Goal: Find specific fact: Find specific fact

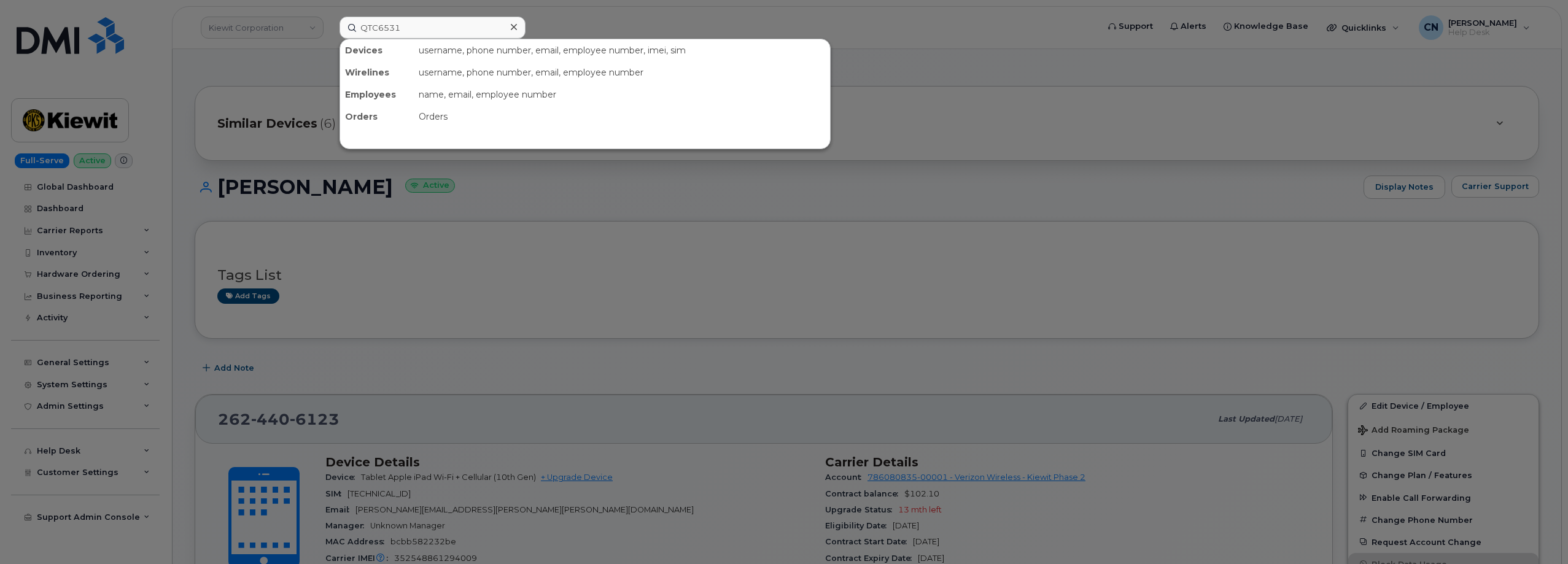
scroll to position [780, 0]
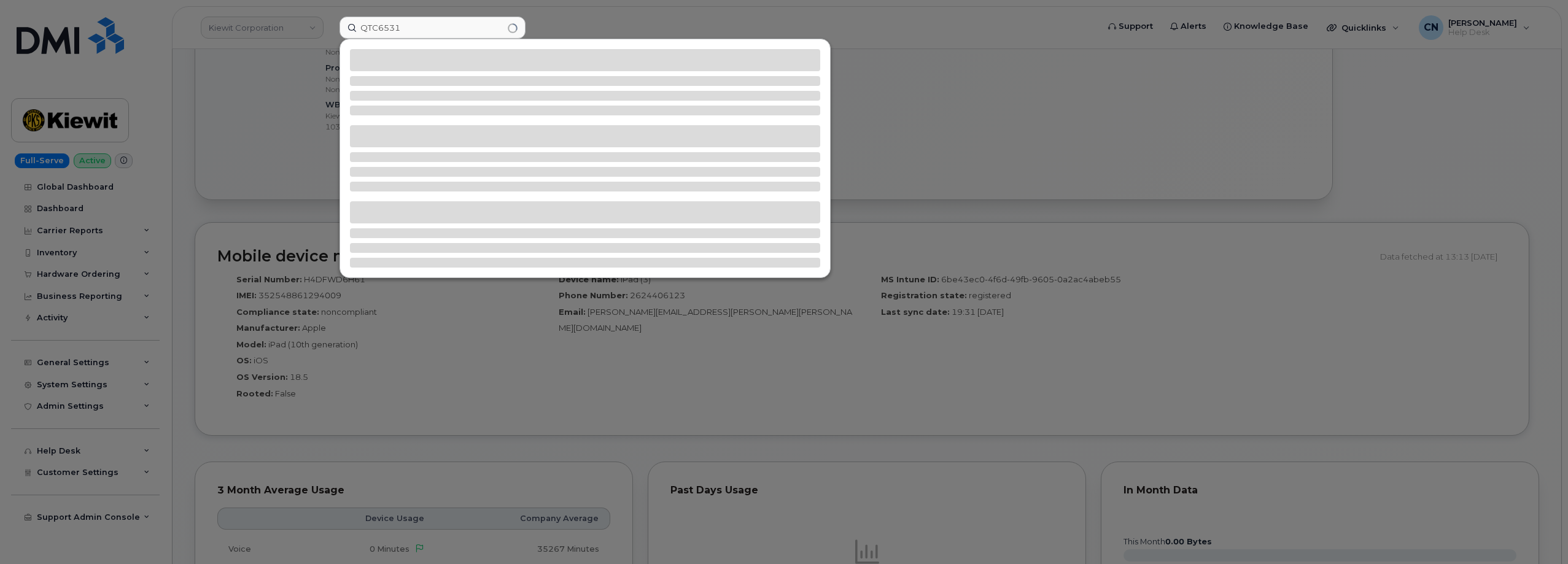
type input "QTC6531"
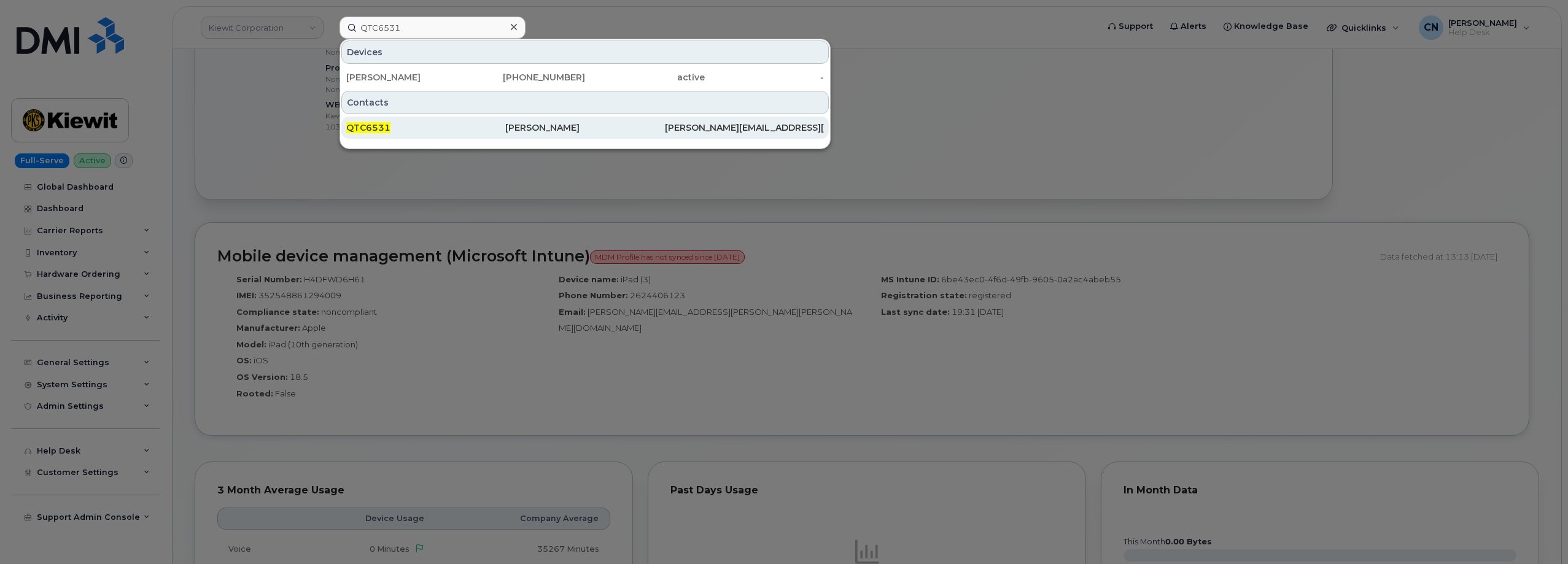
click at [361, 135] on div "QTC6531" at bounding box center [425, 127] width 159 height 22
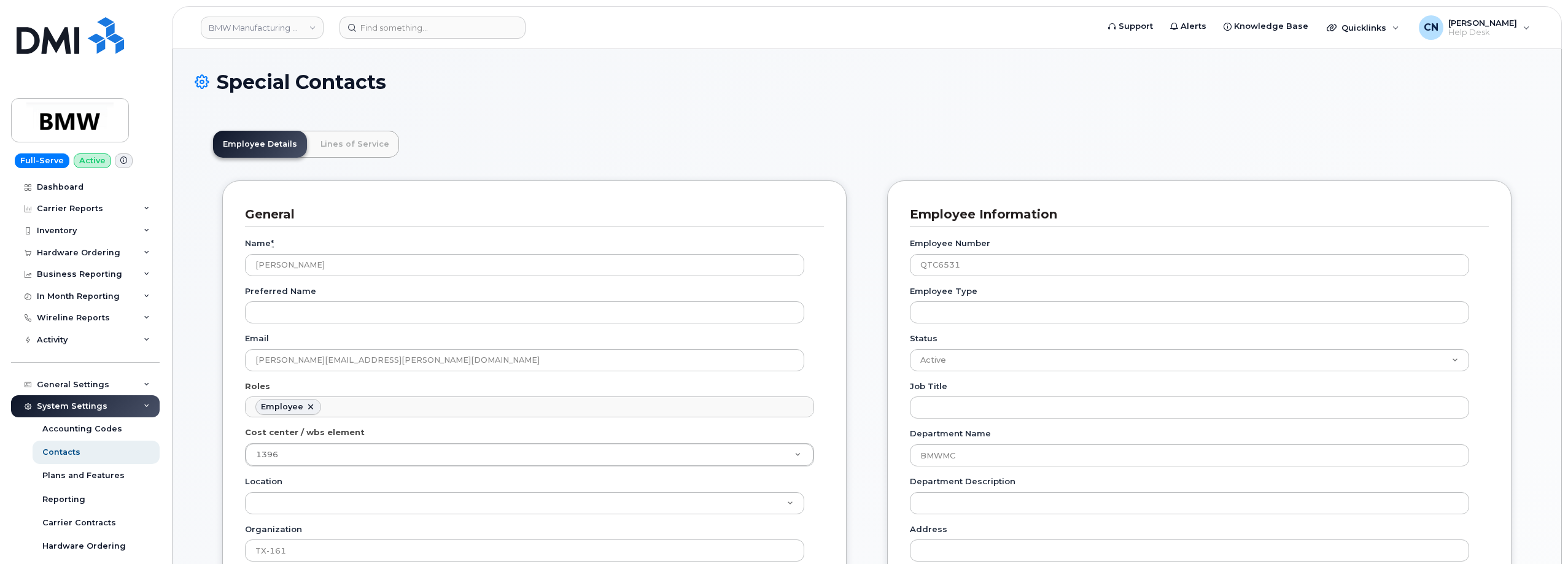
scroll to position [42, 0]
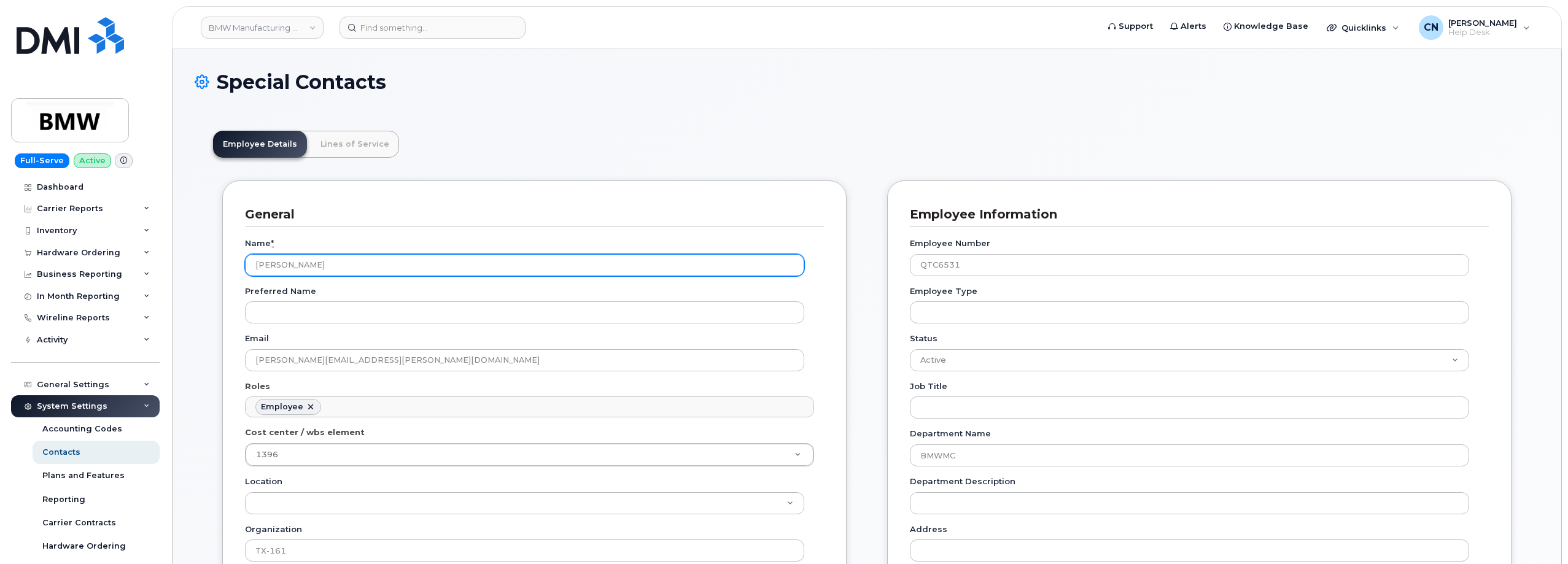
drag, startPoint x: 308, startPoint y: 267, endPoint x: 205, endPoint y: 267, distance: 103.0
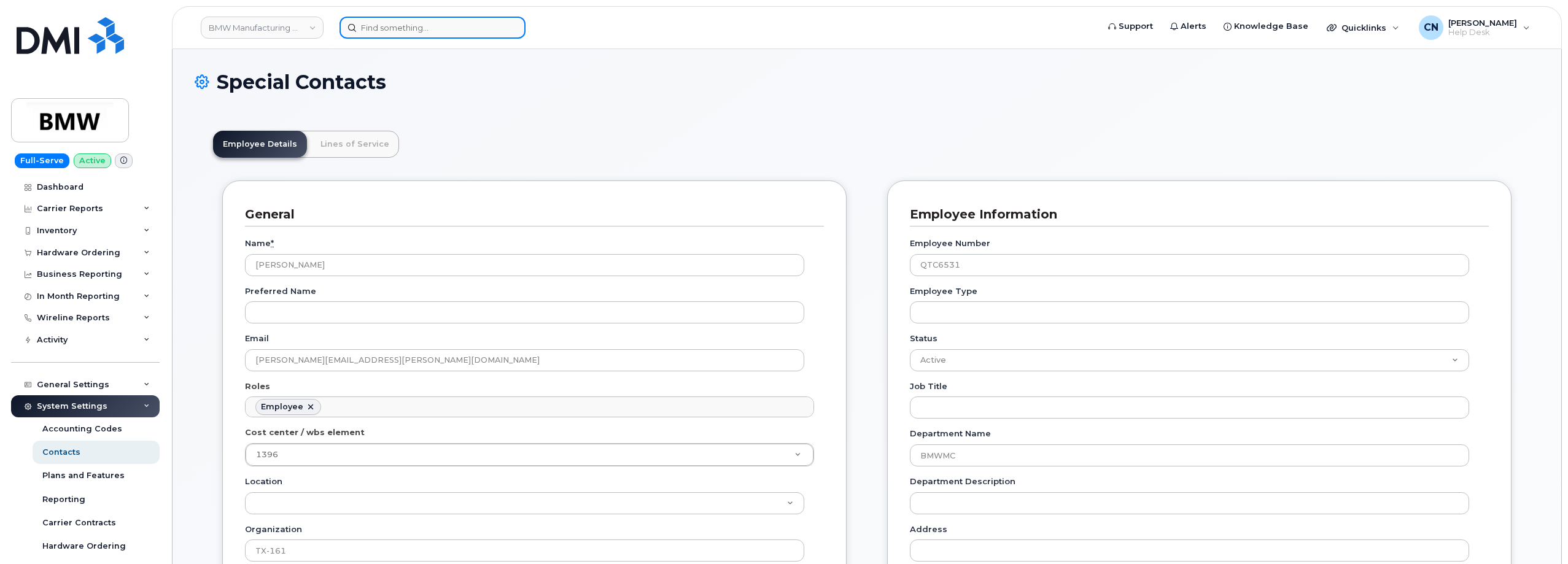
click at [398, 24] on input at bounding box center [432, 28] width 186 height 22
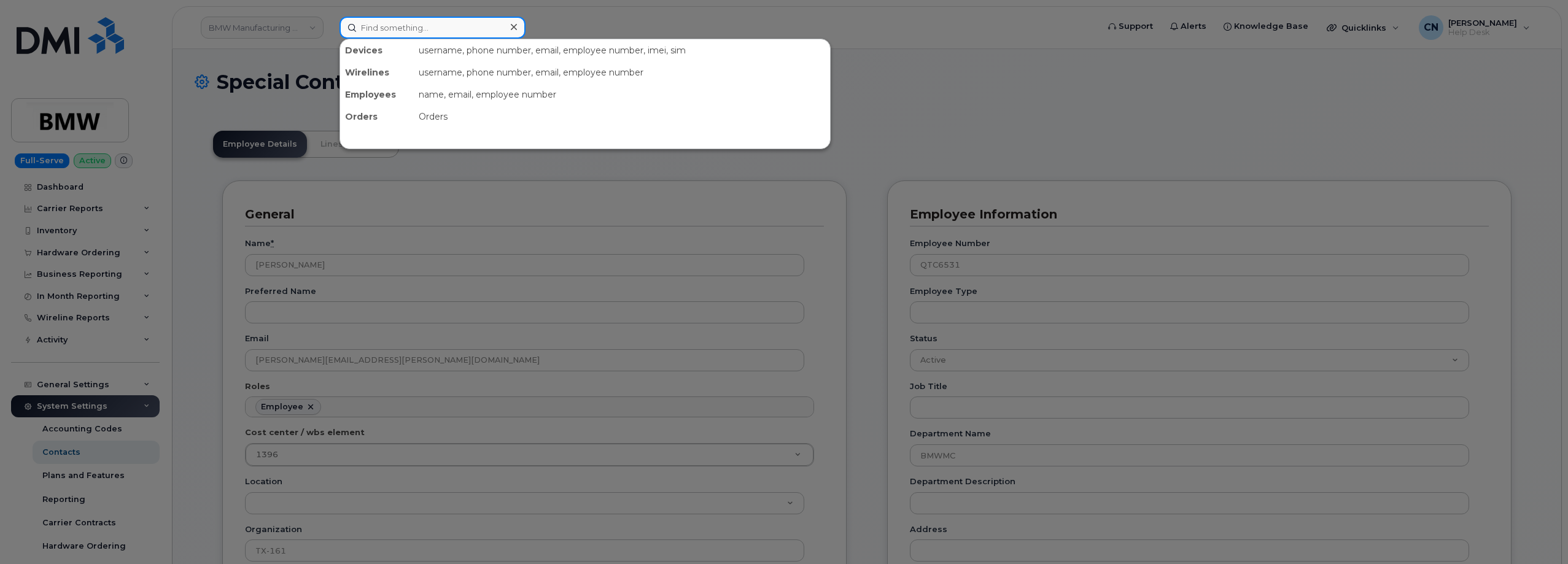
paste input "QTD7195"
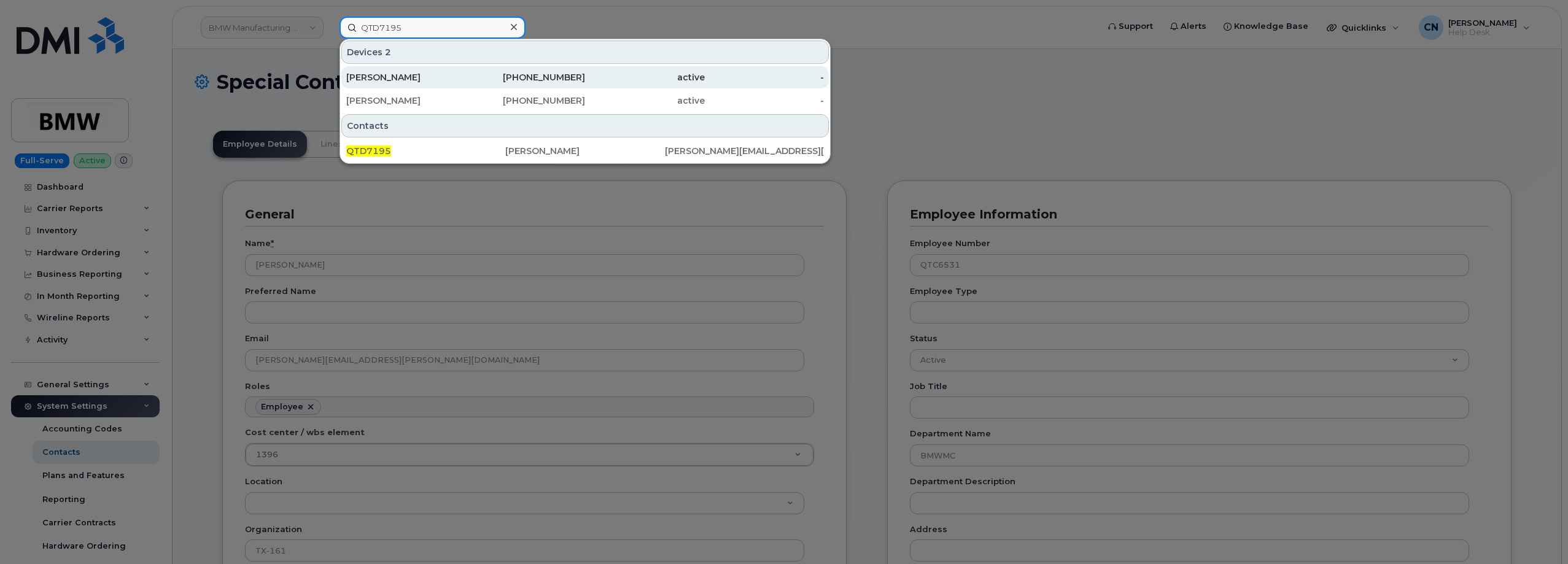
type input "QTD7195"
click at [368, 82] on div "John Blosser" at bounding box center [406, 77] width 120 height 13
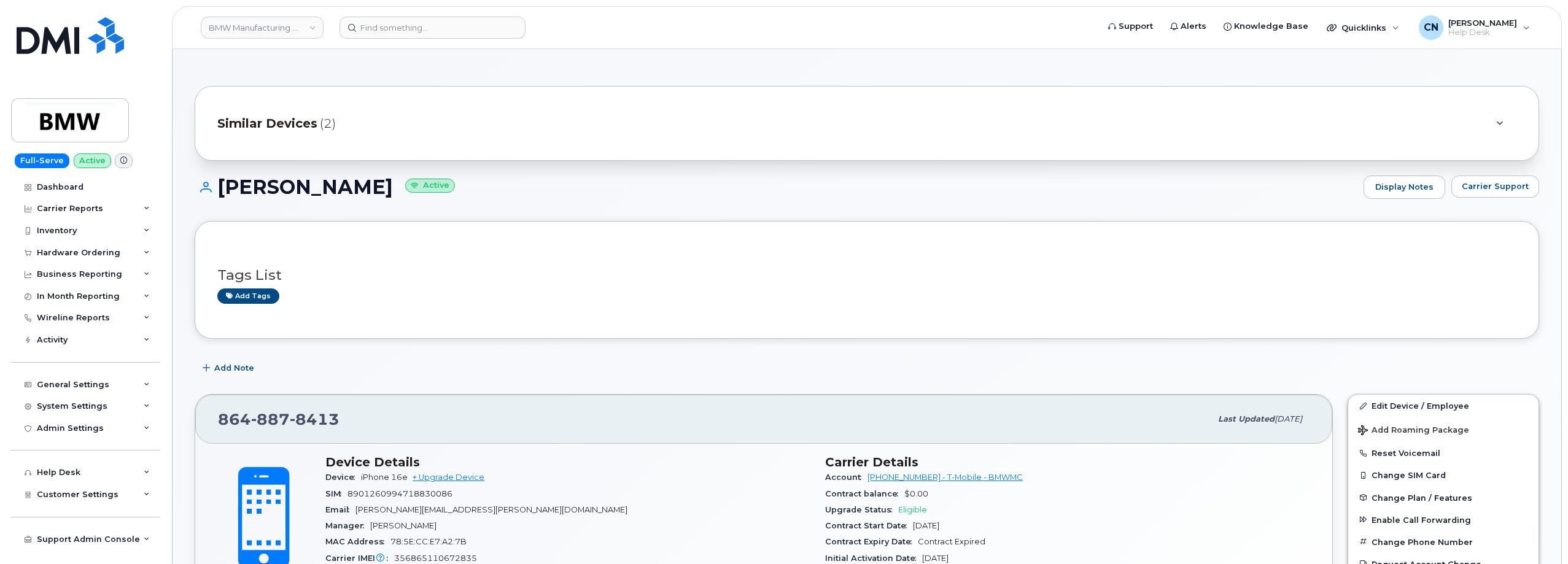
click at [308, 119] on span "Similar Devices" at bounding box center [267, 124] width 100 height 18
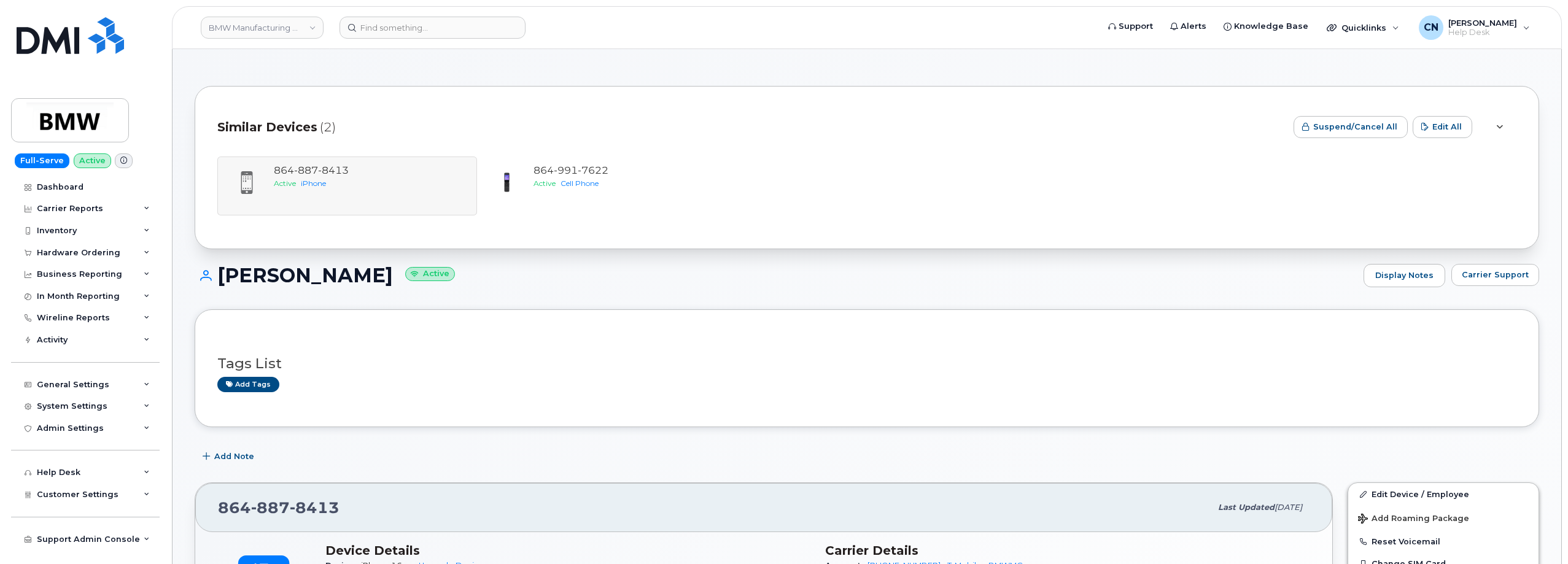
click at [297, 121] on span "Similar Devices" at bounding box center [267, 127] width 100 height 18
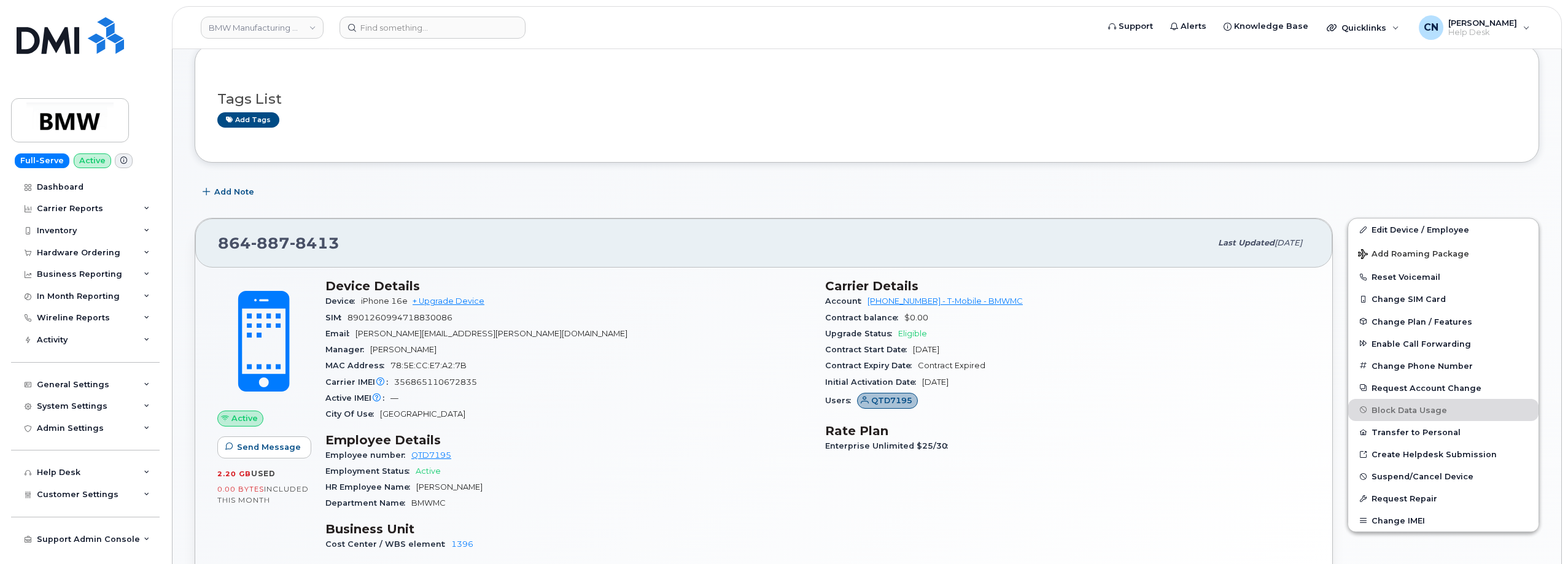
scroll to position [123, 0]
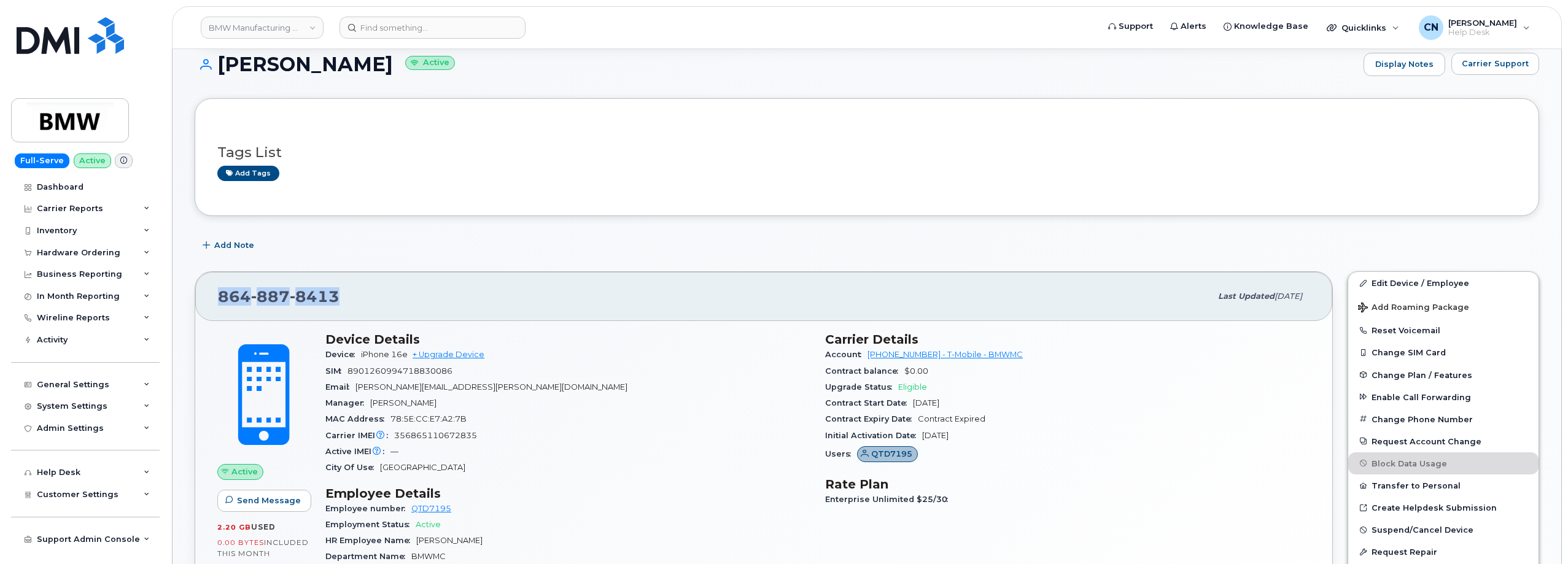
drag, startPoint x: 306, startPoint y: 299, endPoint x: 204, endPoint y: 301, distance: 102.0
click at [204, 301] on div "864 887 8413 Last updated Sep 17, 2025" at bounding box center [763, 296] width 1137 height 49
copy span "864 887 8413"
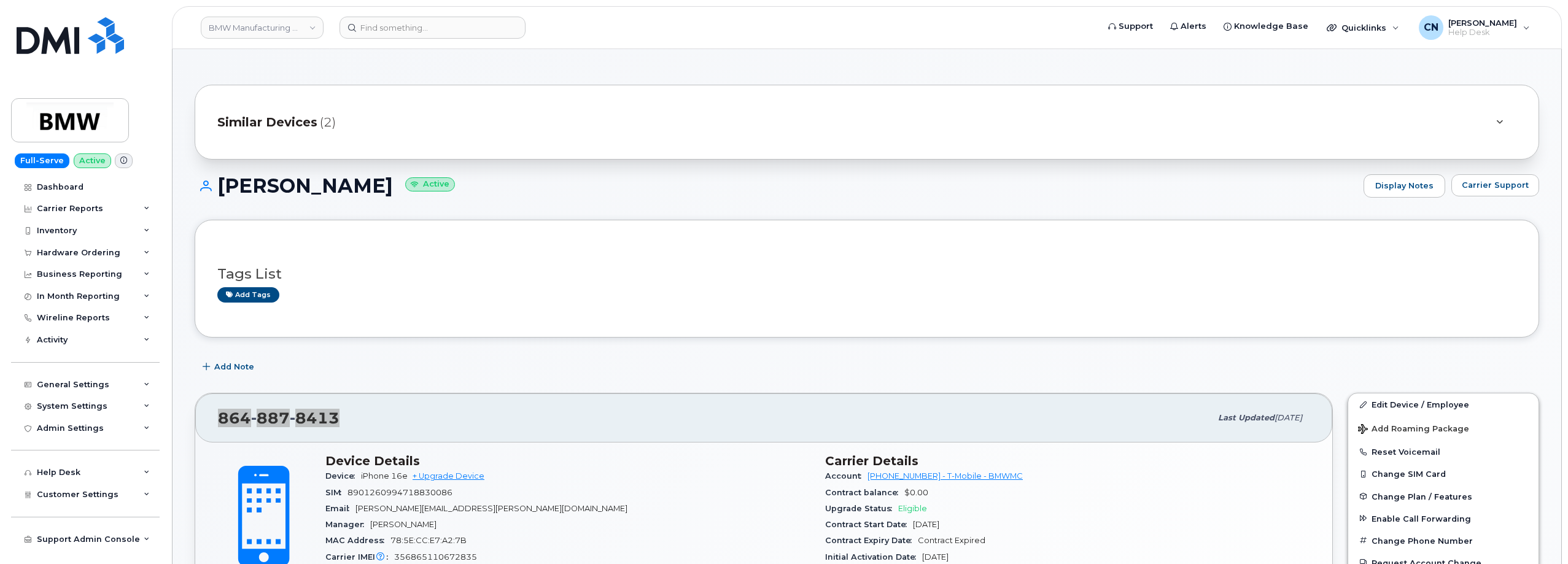
scroll to position [0, 0]
drag, startPoint x: 348, startPoint y: 184, endPoint x: 222, endPoint y: 191, distance: 126.2
click at [222, 191] on h1 "John Blosser Active" at bounding box center [775, 186] width 1162 height 21
copy h1 "John Blosser"
click at [1475, 186] on span "Carrier Support" at bounding box center [1494, 186] width 67 height 12
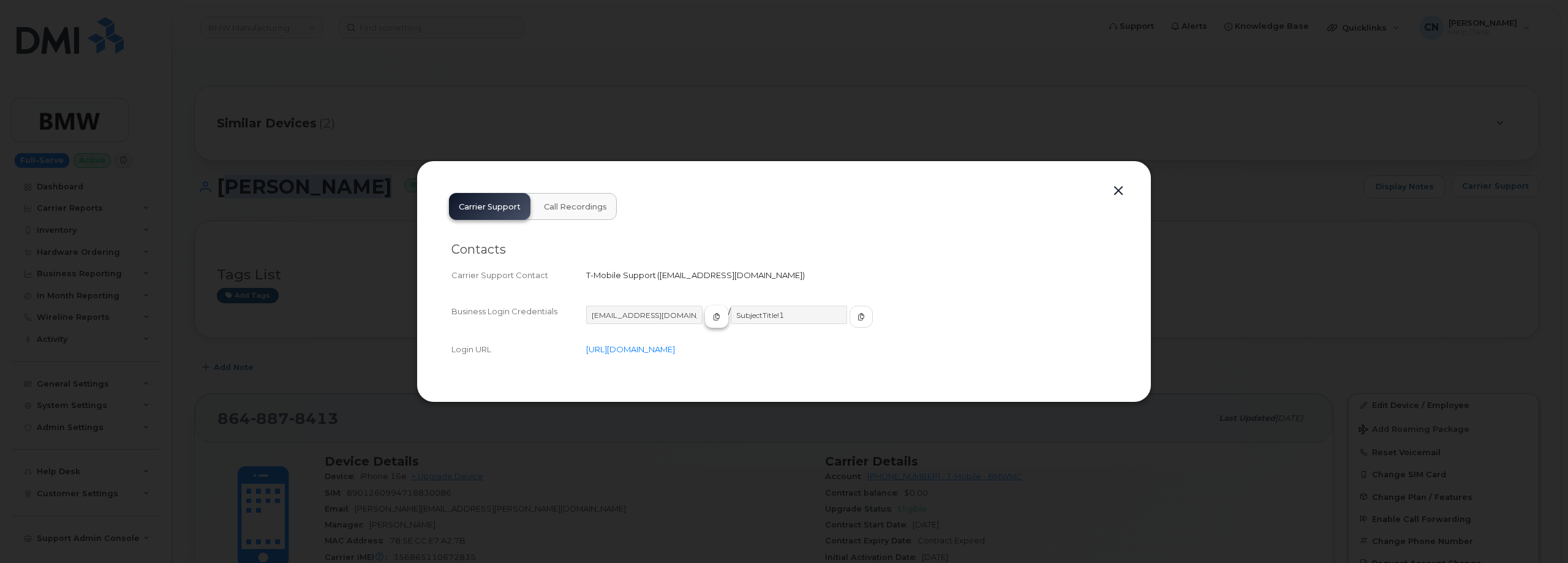
click at [711, 317] on span "button" at bounding box center [716, 317] width 11 height 11
drag, startPoint x: 632, startPoint y: 351, endPoint x: 657, endPoint y: 357, distance: 25.7
click at [657, 357] on div "Login URL https://enterprise.tmorders.com/portal/dashboard/index" at bounding box center [784, 349] width 665 height 17
click at [839, 319] on div "MS-BMW@dminc.com / SubjectTitle!1" at bounding box center [851, 322] width 530 height 33
click at [850, 319] on button "button" at bounding box center [861, 317] width 24 height 22
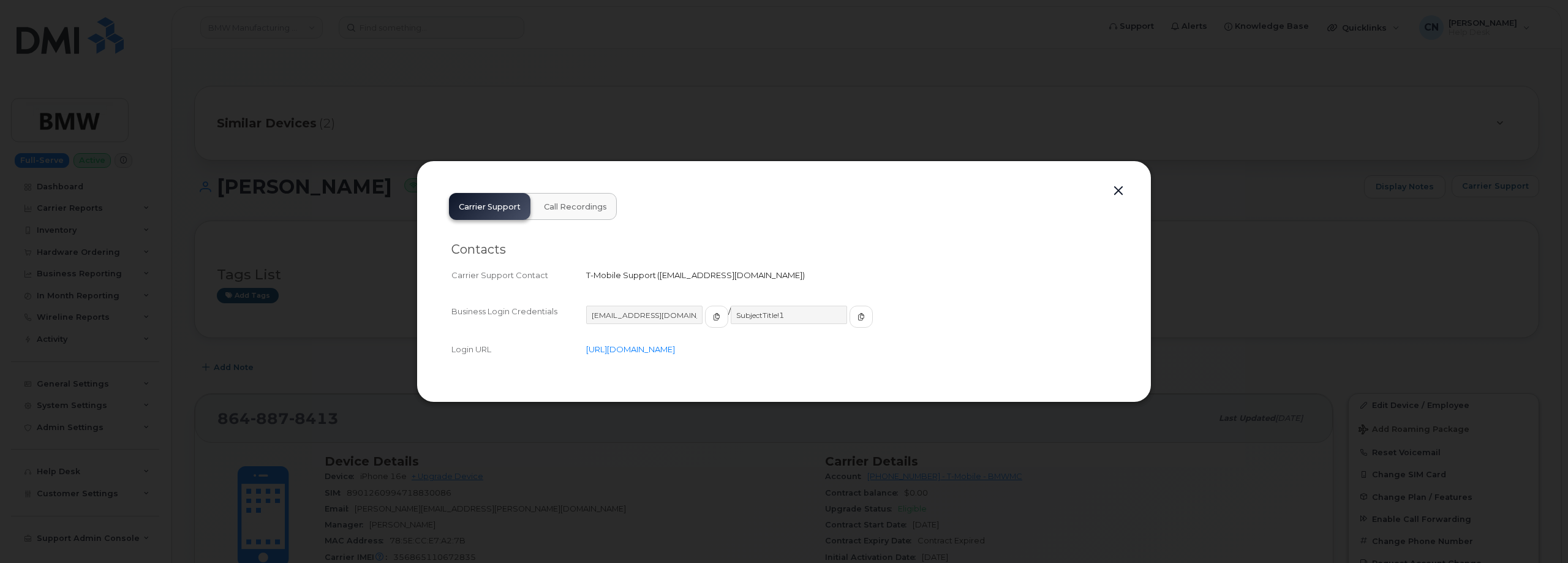
click at [1120, 191] on button "button" at bounding box center [1118, 190] width 18 height 17
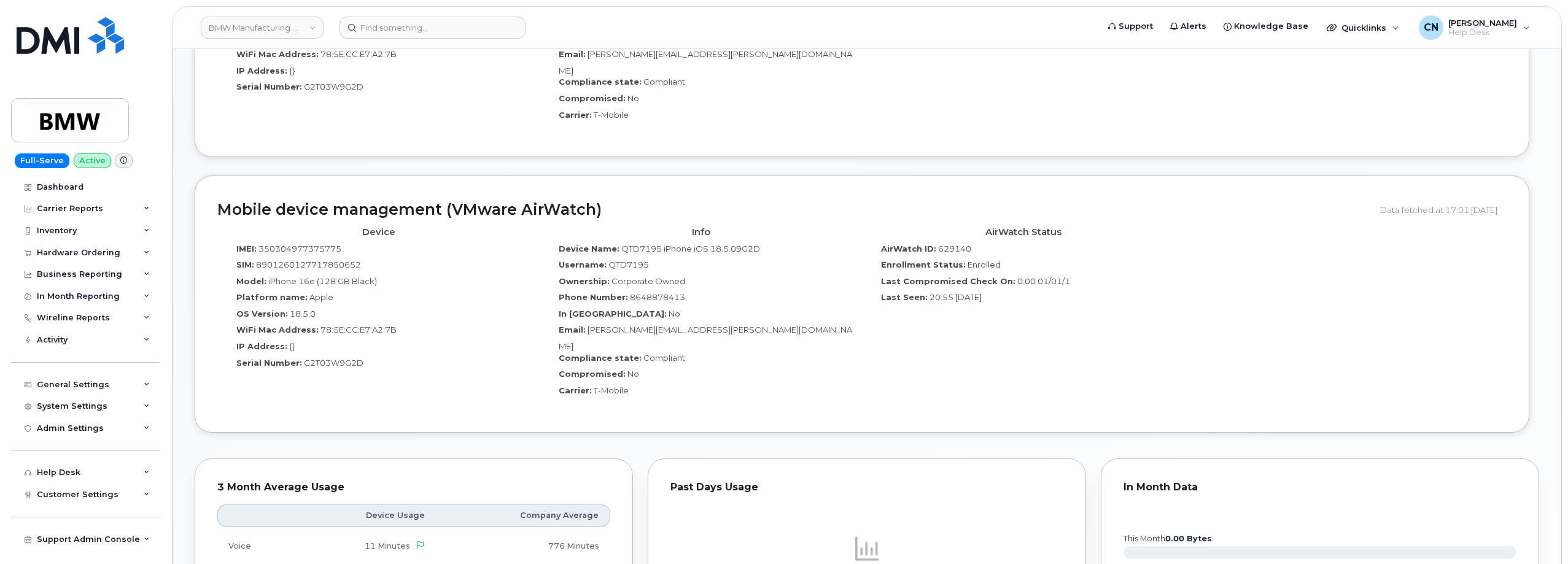
scroll to position [1044, 0]
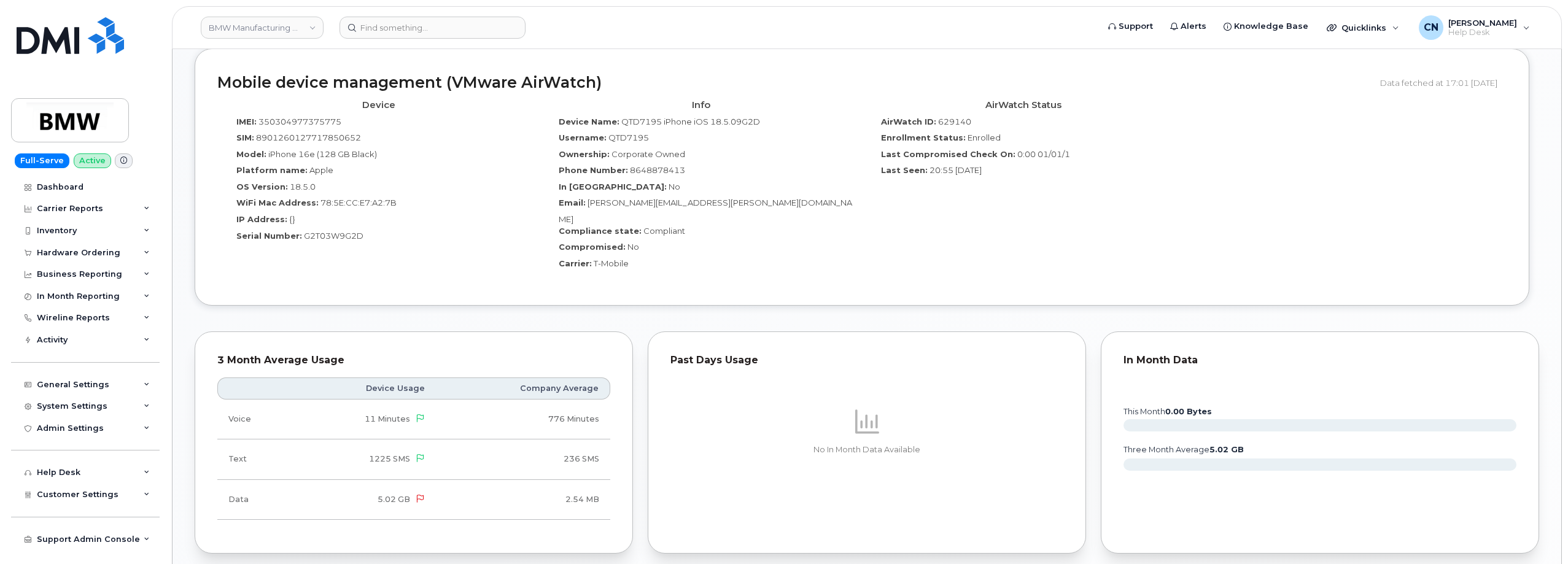
click at [305, 116] on span "350304977375775" at bounding box center [300, 121] width 83 height 10
copy span "350304977375775"
